Goal: Information Seeking & Learning: Learn about a topic

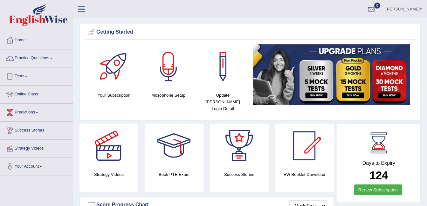
click at [31, 96] on link "Online Class" at bounding box center [36, 94] width 72 height 16
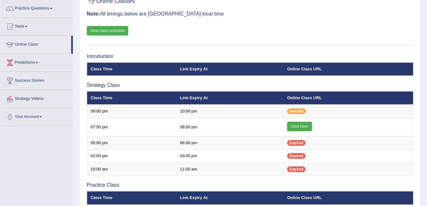
scroll to position [51, 0]
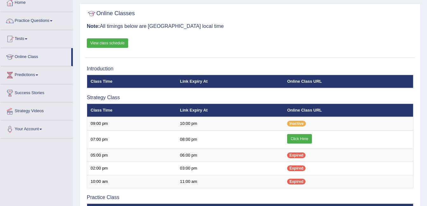
scroll to position [37, 0]
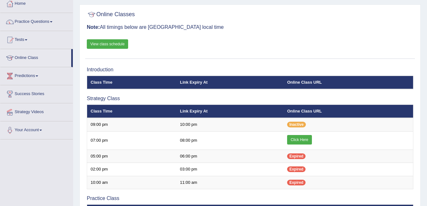
click at [123, 42] on link "View class schedule" at bounding box center [107, 44] width 41 height 10
click at [25, 2] on link "Home" at bounding box center [36, 3] width 72 height 16
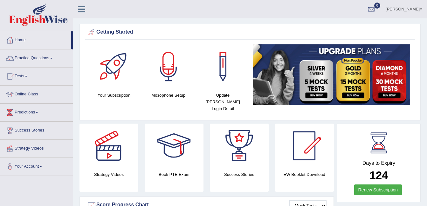
click at [20, 38] on link "Home" at bounding box center [35, 39] width 71 height 16
click at [20, 94] on link "Online Class" at bounding box center [36, 94] width 72 height 16
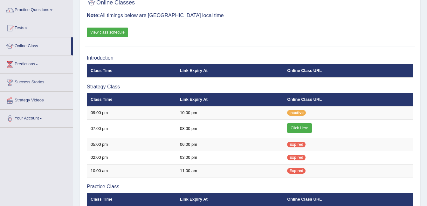
scroll to position [53, 0]
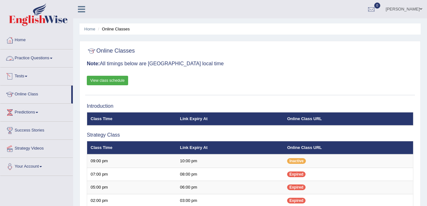
click at [38, 59] on link "Practice Questions" at bounding box center [36, 58] width 72 height 16
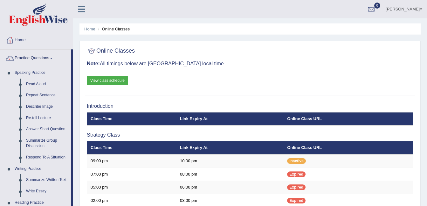
click at [408, 9] on link "ambika sharma" at bounding box center [404, 8] width 46 height 17
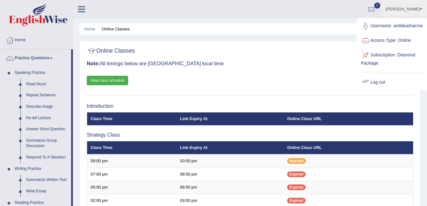
click at [378, 87] on link "Log out" at bounding box center [391, 82] width 69 height 15
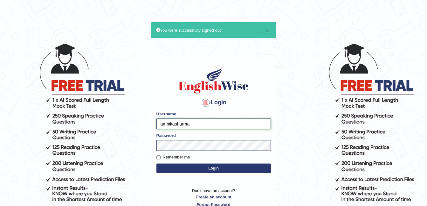
drag, startPoint x: 0, startPoint y: 0, endPoint x: 197, endPoint y: 122, distance: 231.8
click at [197, 122] on input "ambikasharma" at bounding box center [213, 124] width 114 height 11
type input "a"
type input "santhi84"
click at [210, 171] on button "Login" at bounding box center [213, 169] width 114 height 10
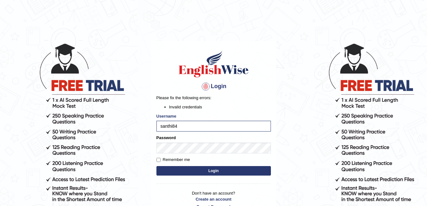
click at [197, 170] on button "Login" at bounding box center [213, 171] width 114 height 10
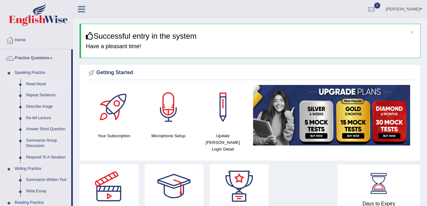
click at [29, 87] on link "Read Aloud" at bounding box center [47, 84] width 48 height 11
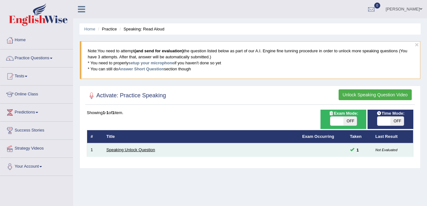
click at [118, 151] on link "Speaking Unlock Question" at bounding box center [130, 150] width 49 height 5
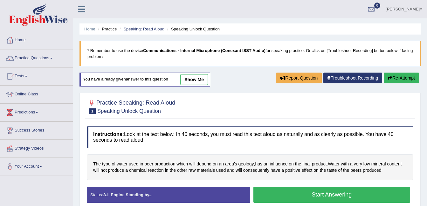
click at [295, 193] on button "Start Answering" at bounding box center [331, 195] width 157 height 16
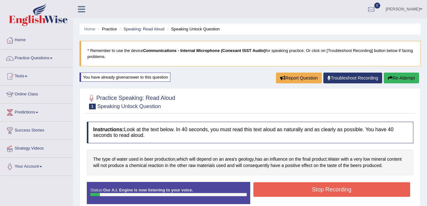
click at [295, 193] on button "Stop Recording" at bounding box center [331, 190] width 157 height 15
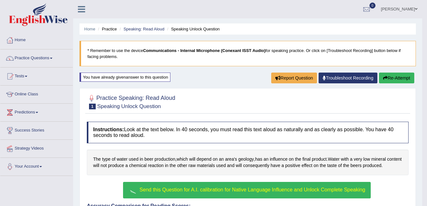
click at [212, 188] on span "Send this Question for A.I. calibration for Native Language Influence and Unloc…" at bounding box center [252, 189] width 226 height 5
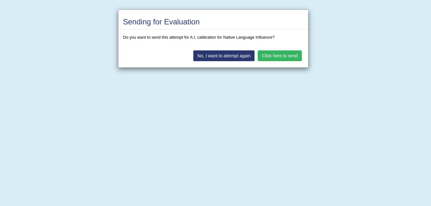
click at [280, 52] on button "Click here to send" at bounding box center [280, 56] width 44 height 11
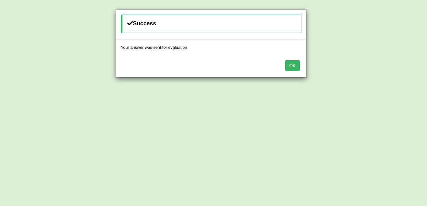
click at [293, 65] on button "OK" at bounding box center [292, 65] width 15 height 11
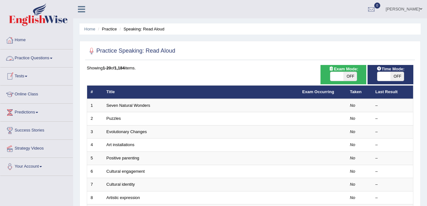
click at [22, 45] on link "Home" at bounding box center [36, 39] width 72 height 16
